Goal: Check status: Verify the current state of an ongoing process or item

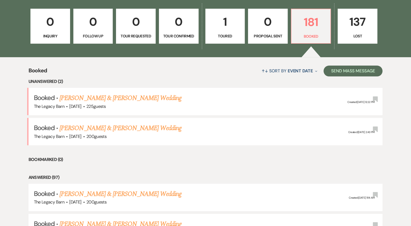
scroll to position [166, 0]
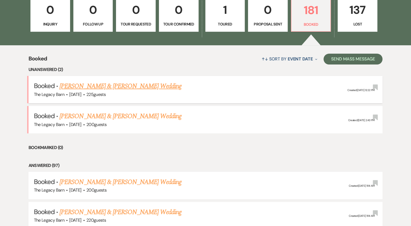
click at [98, 85] on link "[PERSON_NAME] & [PERSON_NAME] Wedding" at bounding box center [120, 86] width 122 height 10
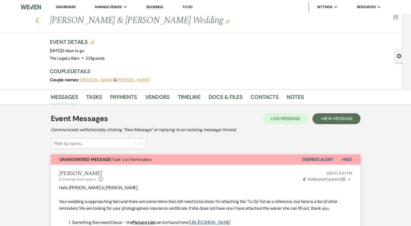
click at [39, 19] on icon "Previous" at bounding box center [37, 20] width 4 height 7
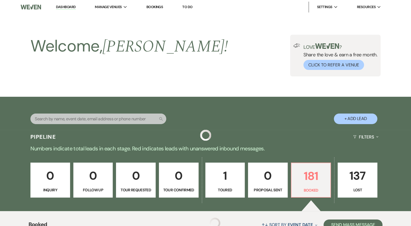
scroll to position [166, 0]
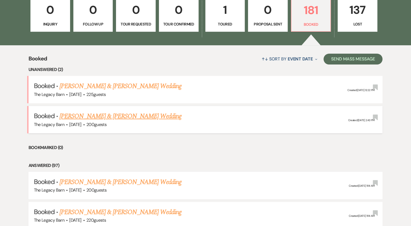
click at [75, 114] on link "[PERSON_NAME] & [PERSON_NAME] Wedding" at bounding box center [120, 117] width 122 height 10
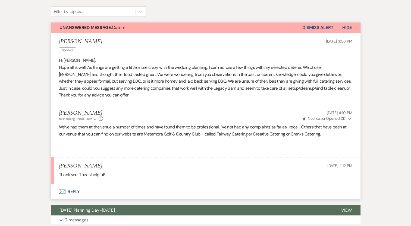
scroll to position [133, 0]
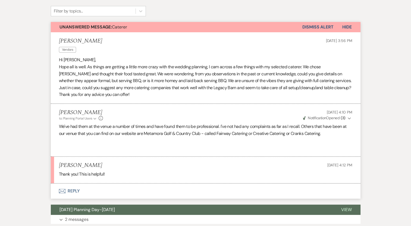
click at [314, 27] on button "Dismiss Alert" at bounding box center [317, 27] width 31 height 10
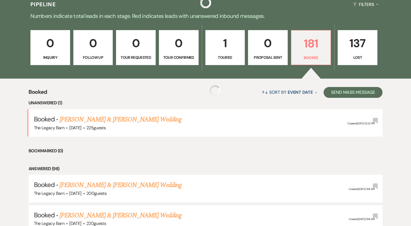
scroll to position [166, 0]
